Goal: Task Accomplishment & Management: Use online tool/utility

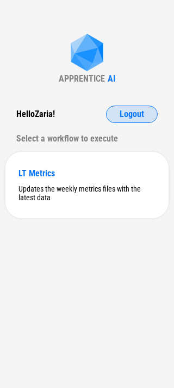
click at [122, 122] on button "Logout" at bounding box center [132, 114] width 52 height 17
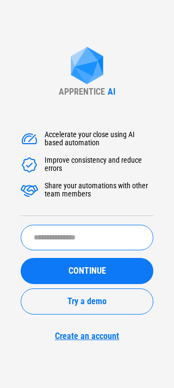
click at [68, 242] on input "text" at bounding box center [87, 238] width 133 height 26
type input "********"
click at [21, 258] on button "CONTINUE" at bounding box center [87, 271] width 133 height 26
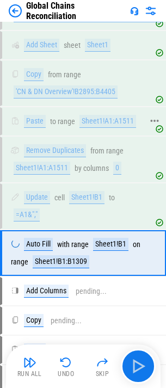
scroll to position [982, 0]
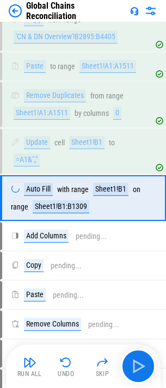
click at [15, 2] on div "Global Chains Reconciliation" at bounding box center [67, 11] width 117 height 21
click at [15, 6] on img at bounding box center [15, 10] width 13 height 13
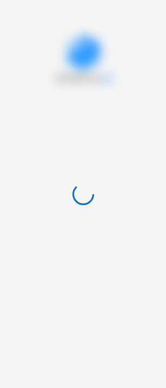
scroll to position [0, 0]
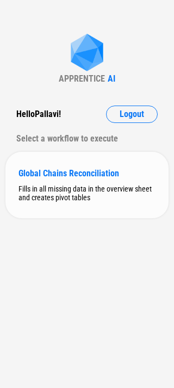
click at [38, 166] on div "Global Chains Reconciliation Fills in all missing data in the overview sheet an…" at bounding box center [86, 185] width 163 height 66
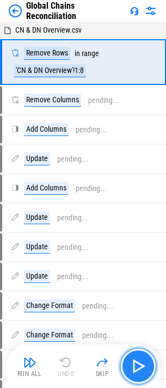
click at [141, 371] on img "button" at bounding box center [138, 366] width 17 height 17
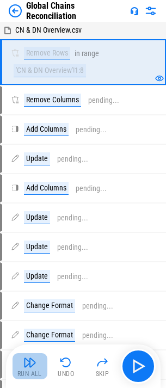
click at [33, 361] on img "button" at bounding box center [29, 362] width 13 height 13
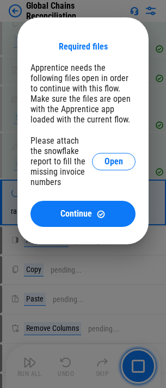
scroll to position [986, 0]
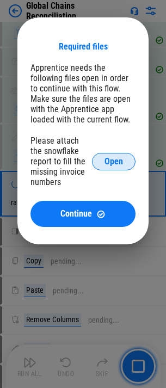
click at [107, 157] on span "Open" at bounding box center [114, 161] width 19 height 9
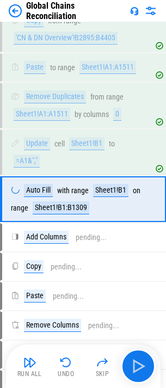
scroll to position [982, 0]
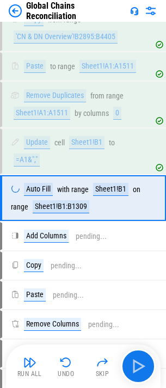
click at [17, 4] on img at bounding box center [15, 10] width 13 height 13
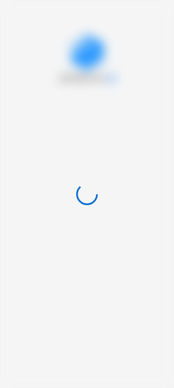
click at [17, 9] on div at bounding box center [87, 194] width 174 height 388
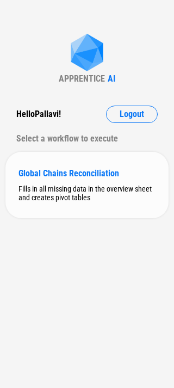
click at [76, 218] on div "Global Chains Reconciliation Fills in all missing data in the overview sheet an…" at bounding box center [86, 185] width 163 height 66
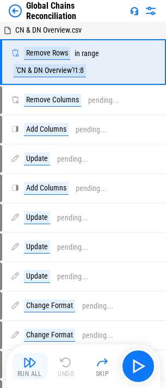
click at [21, 365] on button "Run All" at bounding box center [30, 367] width 35 height 26
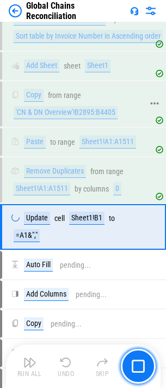
scroll to position [939, 0]
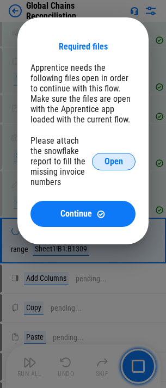
click at [108, 159] on span "Open" at bounding box center [114, 161] width 19 height 9
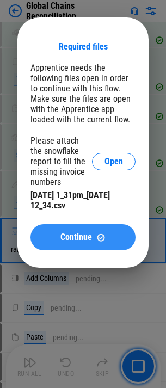
drag, startPoint x: 118, startPoint y: 226, endPoint x: 112, endPoint y: 226, distance: 6.0
click at [112, 233] on div "Continue" at bounding box center [83, 237] width 79 height 9
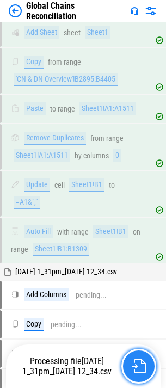
click at [128, 363] on button "button" at bounding box center [139, 366] width 35 height 35
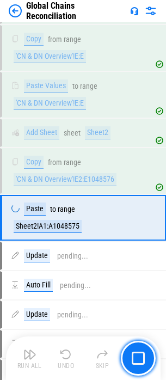
scroll to position [1765, 0]
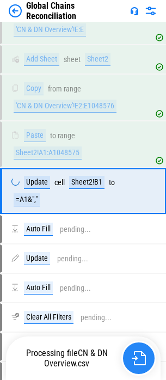
scroll to position [1812, 0]
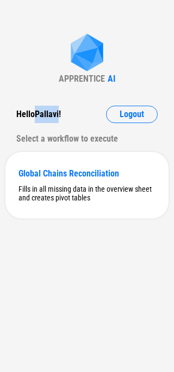
drag, startPoint x: 37, startPoint y: 116, endPoint x: 60, endPoint y: 115, distance: 22.9
click at [60, 115] on div "Hello Pallavi !" at bounding box center [38, 114] width 45 height 17
click at [133, 66] on div "APPRENTICE AI Hello Pallavi ! Logout Select a workflow to execute Global Chains…" at bounding box center [87, 186] width 174 height 372
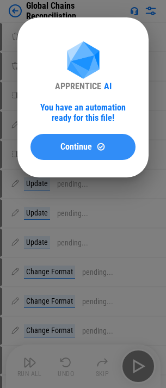
click at [63, 149] on span "Continue" at bounding box center [76, 147] width 32 height 9
click at [76, 151] on span "Continue" at bounding box center [76, 147] width 32 height 9
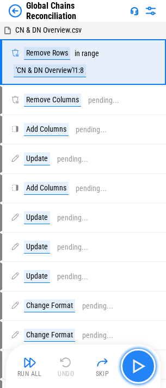
click at [136, 361] on img "button" at bounding box center [138, 366] width 17 height 17
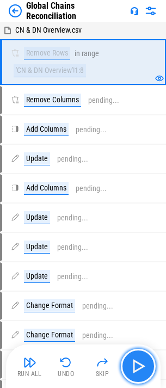
click at [138, 367] on img "button" at bounding box center [138, 366] width 17 height 17
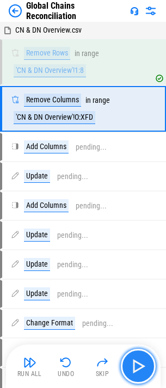
click at [138, 366] on img "button" at bounding box center [138, 366] width 17 height 17
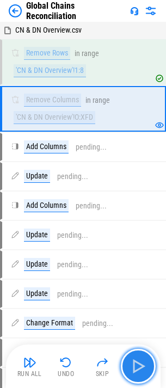
click at [138, 366] on img "button" at bounding box center [138, 366] width 17 height 17
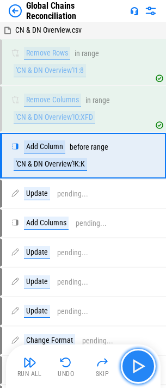
click at [137, 364] on img "button" at bounding box center [138, 366] width 17 height 17
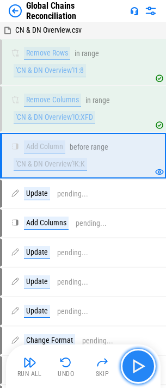
click at [136, 364] on img "button" at bounding box center [138, 366] width 17 height 17
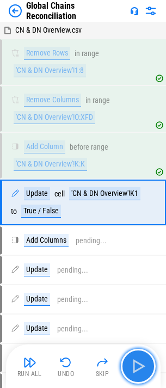
click at [136, 364] on img "button" at bounding box center [138, 366] width 17 height 17
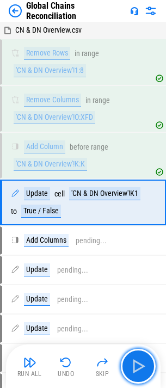
click at [135, 364] on img "button" at bounding box center [138, 366] width 17 height 17
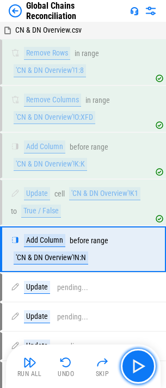
click at [135, 364] on img "button" at bounding box center [138, 366] width 17 height 17
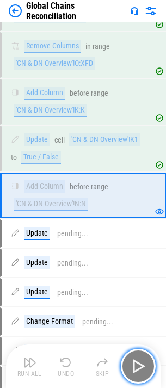
click at [135, 364] on img "button" at bounding box center [138, 366] width 17 height 17
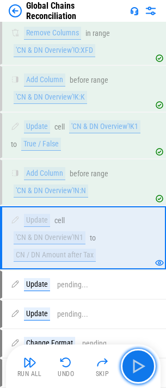
click at [135, 364] on img "button" at bounding box center [138, 366] width 17 height 17
click at [134, 364] on img "button" at bounding box center [138, 366] width 17 height 17
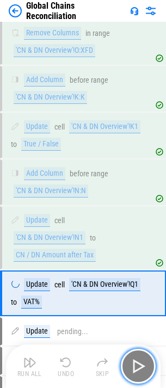
click at [134, 364] on img "button" at bounding box center [138, 366] width 17 height 17
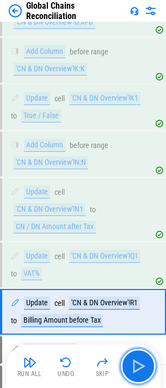
click at [134, 365] on img "button" at bounding box center [138, 366] width 17 height 17
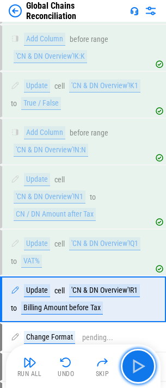
click at [134, 365] on img "button" at bounding box center [138, 366] width 17 height 17
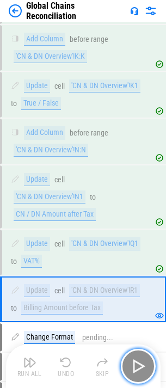
click at [134, 365] on img "button" at bounding box center [138, 366] width 17 height 17
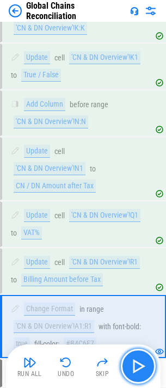
click at [134, 365] on img "button" at bounding box center [138, 366] width 17 height 17
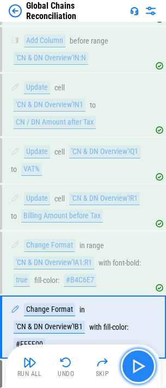
click at [134, 365] on img "button" at bounding box center [138, 366] width 17 height 17
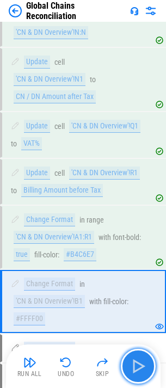
click at [134, 365] on img "button" at bounding box center [138, 366] width 17 height 17
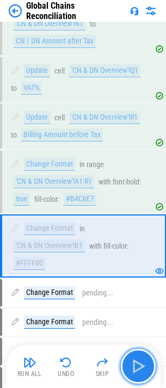
click at [134, 365] on img "button" at bounding box center [138, 366] width 17 height 17
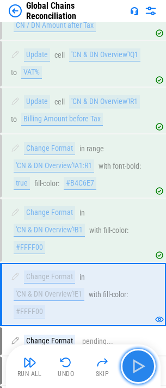
click at [134, 365] on img "button" at bounding box center [138, 366] width 17 height 17
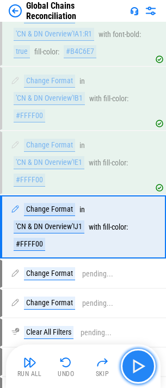
click at [134, 365] on img "button" at bounding box center [138, 366] width 17 height 17
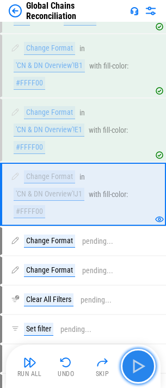
click at [134, 365] on img "button" at bounding box center [138, 366] width 17 height 17
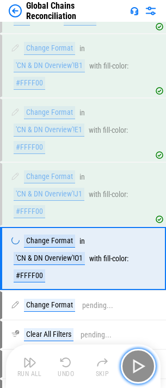
click at [134, 365] on img "button" at bounding box center [138, 366] width 17 height 17
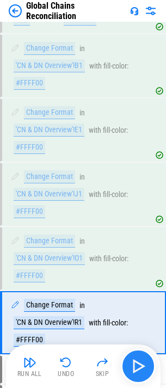
scroll to position [578, 0]
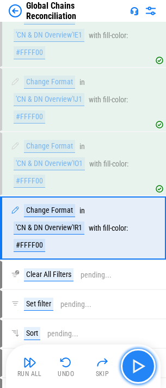
click at [134, 365] on img "button" at bounding box center [138, 366] width 17 height 17
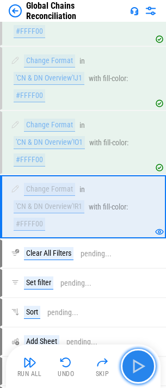
click at [134, 365] on img "button" at bounding box center [138, 366] width 17 height 17
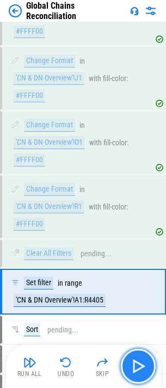
click at [134, 365] on img "button" at bounding box center [138, 366] width 17 height 17
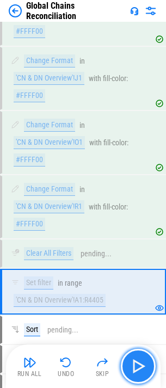
click at [134, 365] on img "button" at bounding box center [138, 366] width 17 height 17
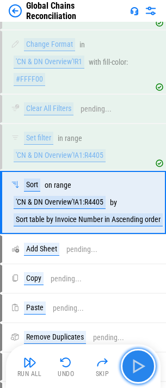
scroll to position [731, 0]
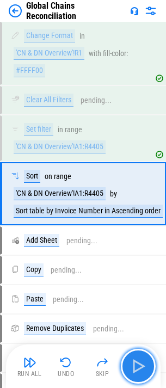
click at [134, 365] on img "button" at bounding box center [138, 366] width 17 height 17
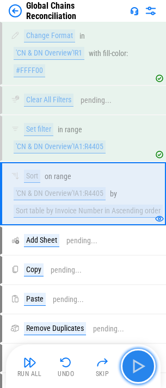
click at [134, 365] on img "button" at bounding box center [138, 366] width 17 height 17
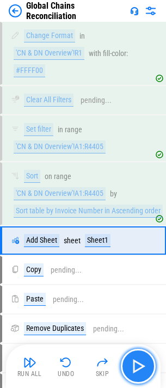
click at [131, 362] on img "button" at bounding box center [138, 366] width 17 height 17
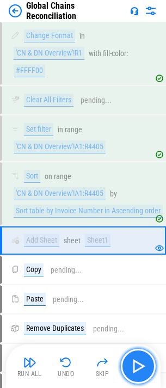
click at [131, 362] on img "button" at bounding box center [138, 366] width 17 height 17
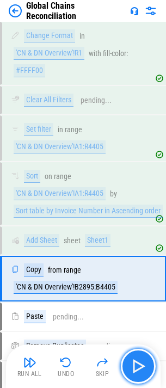
click at [131, 362] on img "button" at bounding box center [138, 366] width 17 height 17
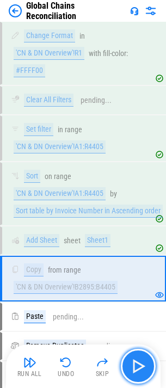
click at [131, 362] on img "button" at bounding box center [138, 366] width 17 height 17
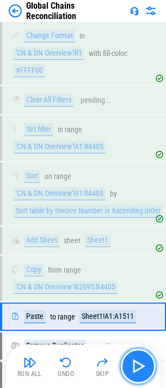
click at [131, 362] on img "button" at bounding box center [138, 366] width 17 height 17
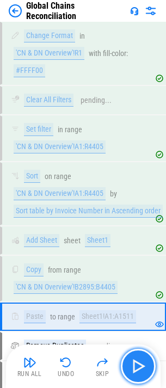
click at [131, 362] on img "button" at bounding box center [138, 366] width 17 height 17
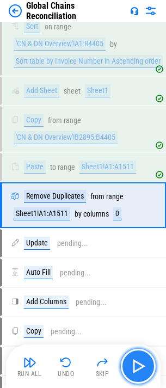
click at [131, 362] on img "button" at bounding box center [138, 366] width 17 height 17
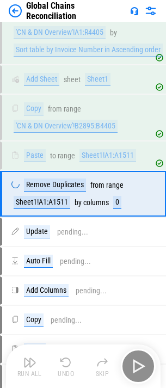
click at [131, 362] on div "Run All Undo Skip" at bounding box center [85, 366] width 144 height 35
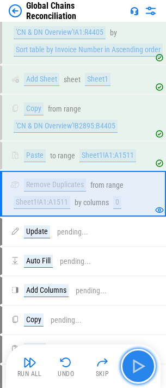
click at [131, 362] on img "button" at bounding box center [138, 366] width 17 height 17
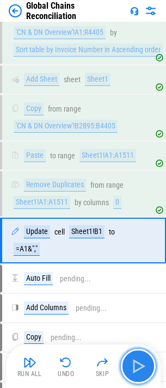
click at [131, 362] on img "button" at bounding box center [138, 366] width 17 height 17
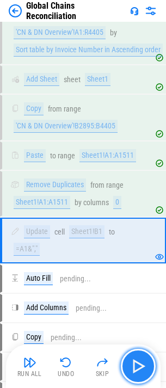
click at [131, 362] on img "button" at bounding box center [138, 366] width 17 height 17
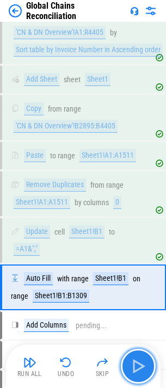
click at [131, 362] on img "button" at bounding box center [138, 366] width 17 height 17
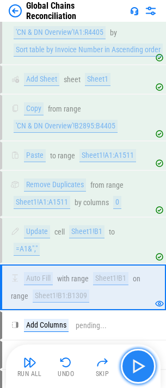
click at [131, 362] on img "button" at bounding box center [138, 366] width 17 height 17
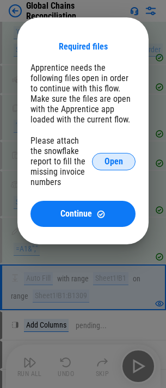
click at [104, 159] on button "Open" at bounding box center [114, 161] width 44 height 17
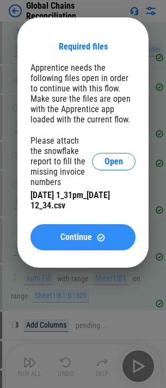
click at [100, 233] on img at bounding box center [100, 237] width 9 height 9
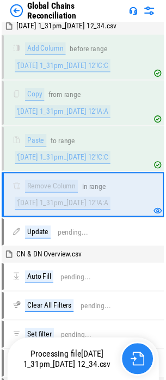
scroll to position [1190, 0]
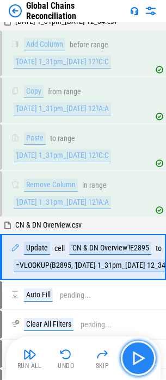
click at [137, 366] on img "button" at bounding box center [138, 358] width 17 height 17
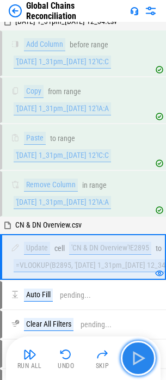
click at [137, 366] on img "button" at bounding box center [138, 358] width 17 height 17
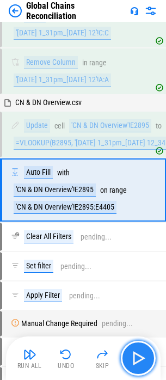
click at [137, 366] on img "button" at bounding box center [138, 358] width 17 height 17
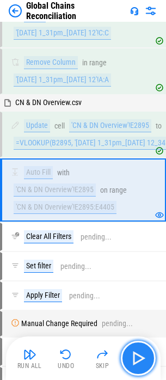
click at [137, 366] on img "button" at bounding box center [138, 358] width 17 height 17
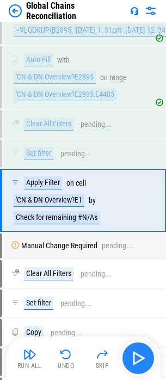
scroll to position [1436, 0]
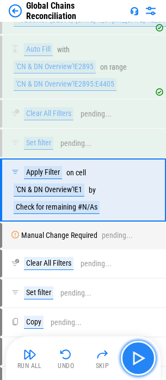
click at [137, 366] on img "button" at bounding box center [138, 358] width 17 height 17
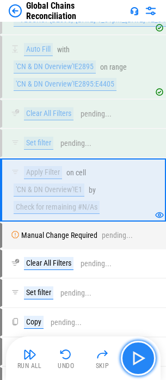
click at [137, 366] on img "button" at bounding box center [138, 358] width 17 height 17
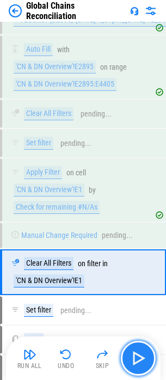
click at [137, 366] on img "button" at bounding box center [138, 358] width 17 height 17
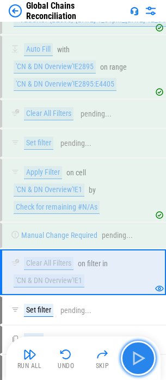
click at [137, 366] on img "button" at bounding box center [138, 358] width 17 height 17
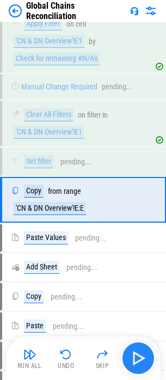
scroll to position [1595, 0]
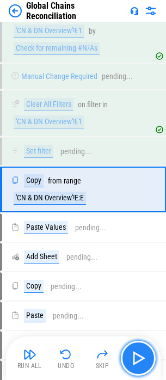
click at [137, 366] on img "button" at bounding box center [138, 358] width 17 height 17
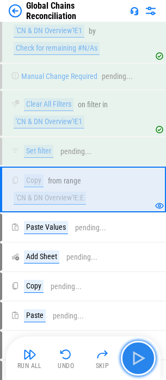
click at [137, 358] on img "button" at bounding box center [138, 358] width 17 height 17
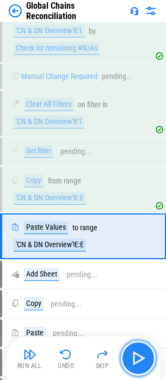
click at [137, 358] on img "button" at bounding box center [138, 358] width 17 height 17
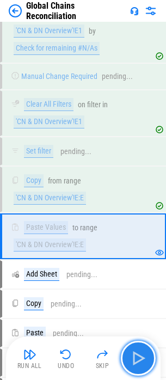
click at [137, 358] on img "button" at bounding box center [138, 358] width 17 height 17
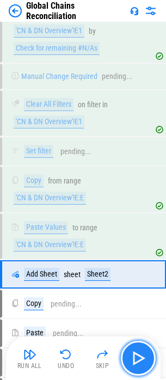
click at [137, 358] on img "button" at bounding box center [138, 358] width 17 height 17
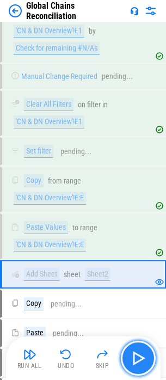
click at [137, 358] on img "button" at bounding box center [138, 358] width 17 height 17
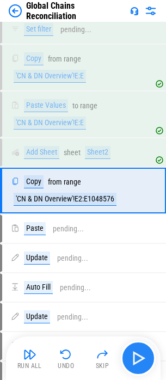
scroll to position [1718, 0]
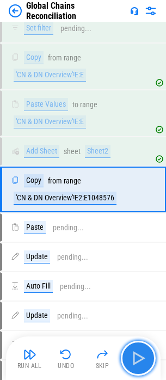
click at [137, 358] on img "button" at bounding box center [138, 358] width 17 height 17
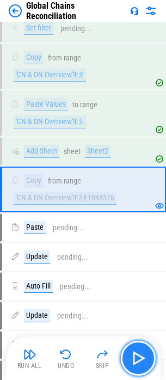
click at [137, 358] on img "button" at bounding box center [138, 358] width 17 height 17
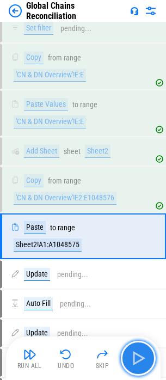
click at [137, 358] on img "button" at bounding box center [138, 358] width 17 height 17
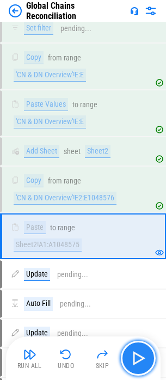
click at [137, 358] on img "button" at bounding box center [138, 358] width 17 height 17
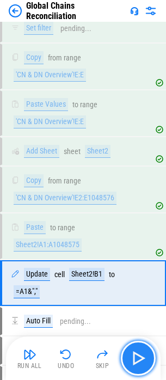
click at [137, 358] on img "button" at bounding box center [138, 358] width 17 height 17
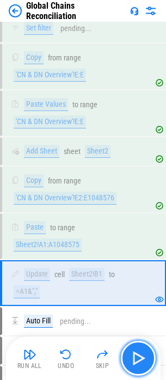
click at [137, 358] on img "button" at bounding box center [138, 358] width 17 height 17
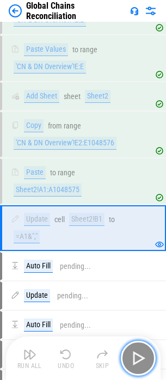
click at [137, 358] on img "button" at bounding box center [138, 358] width 17 height 17
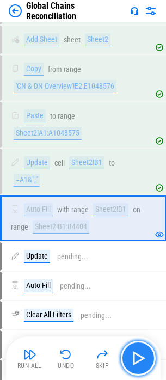
click at [137, 358] on img "button" at bounding box center [138, 358] width 17 height 17
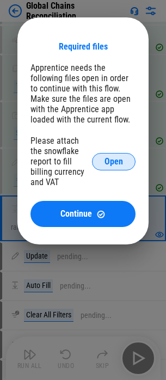
click at [106, 162] on button "Open" at bounding box center [114, 161] width 44 height 17
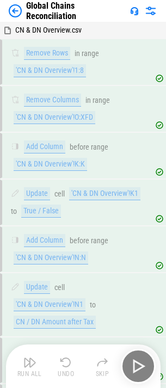
click at [138, 369] on div "Run All Undo Skip" at bounding box center [85, 366] width 144 height 35
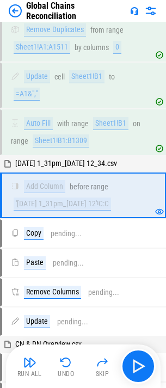
scroll to position [1049, 0]
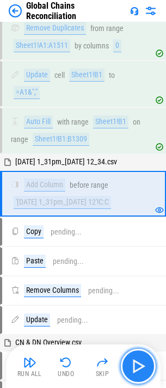
click at [137, 368] on img "button" at bounding box center [138, 366] width 17 height 17
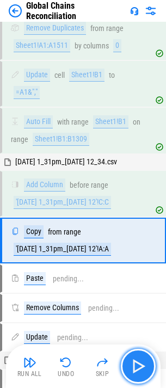
click at [129, 371] on button "button" at bounding box center [138, 366] width 35 height 35
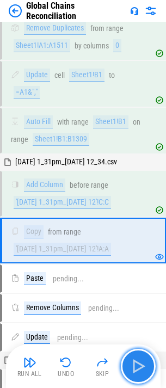
click at [130, 369] on img "button" at bounding box center [138, 366] width 17 height 17
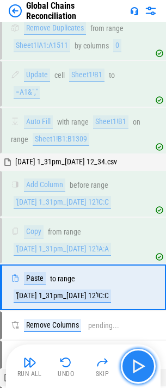
click at [133, 368] on img "button" at bounding box center [138, 366] width 17 height 17
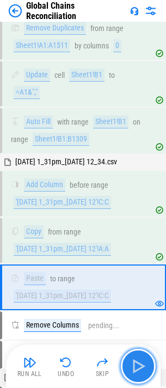
click at [133, 368] on img "button" at bounding box center [138, 366] width 17 height 17
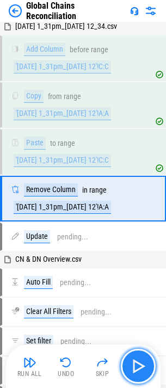
click at [133, 368] on img "button" at bounding box center [138, 366] width 17 height 17
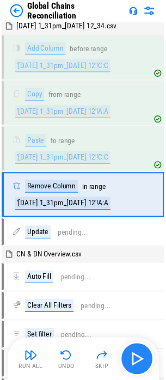
scroll to position [1190, 0]
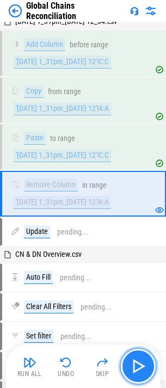
click at [137, 366] on img "button" at bounding box center [138, 366] width 17 height 17
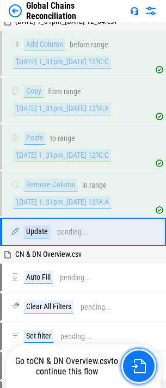
click at [137, 366] on img "button" at bounding box center [139, 367] width 14 height 14
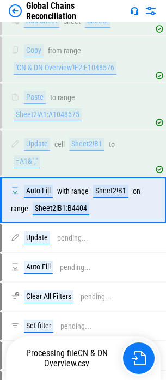
scroll to position [1859, 0]
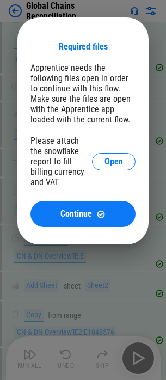
scroll to position [1813, 0]
